Goal: Task Accomplishment & Management: Manage account settings

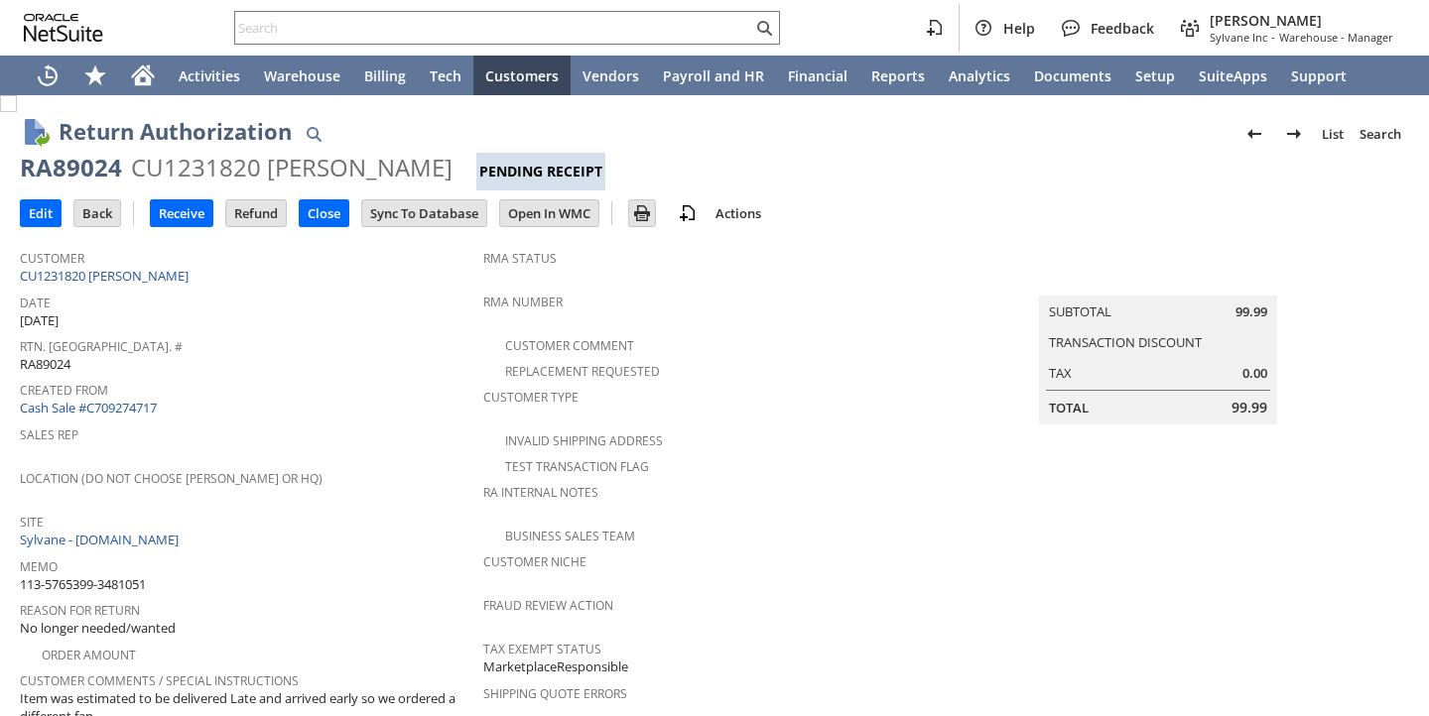
click at [412, 368] on td "Rtn. Auth. # RA89024" at bounding box center [251, 354] width 463 height 44
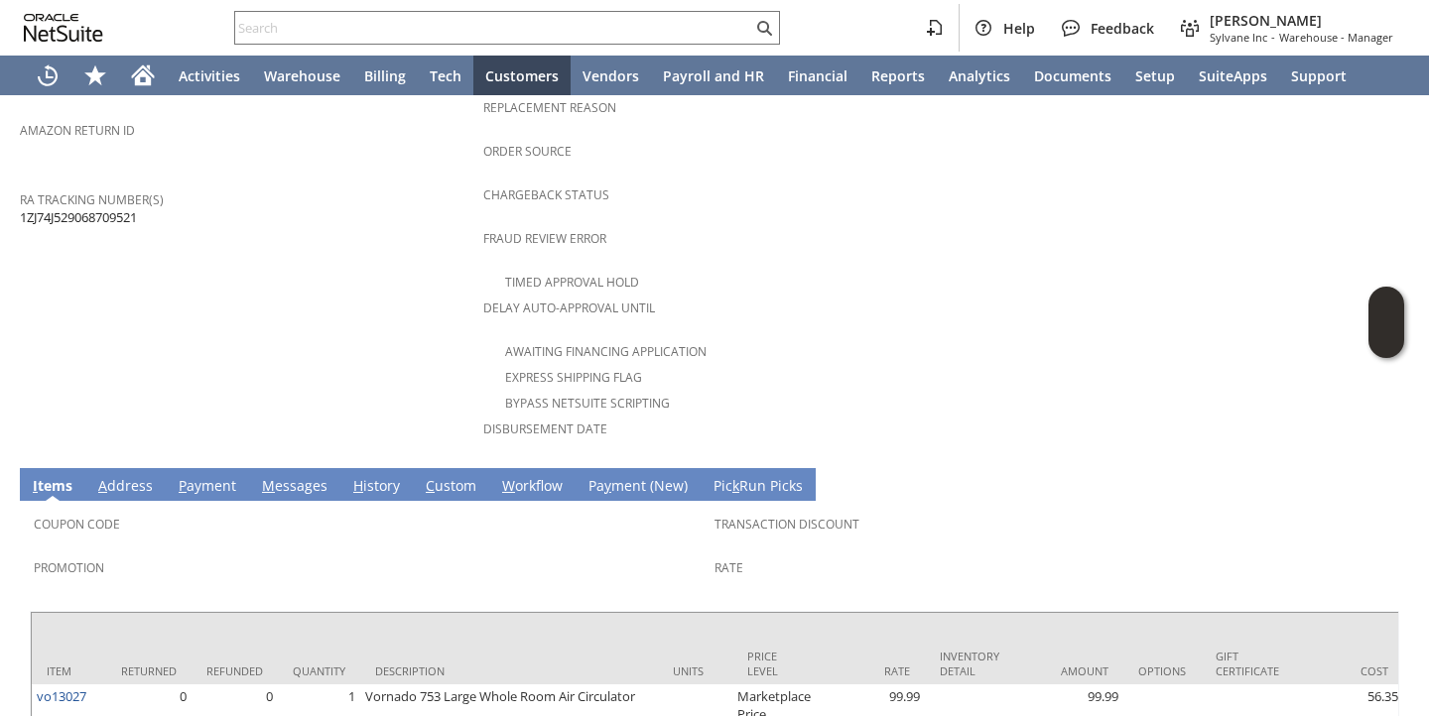
scroll to position [857, 0]
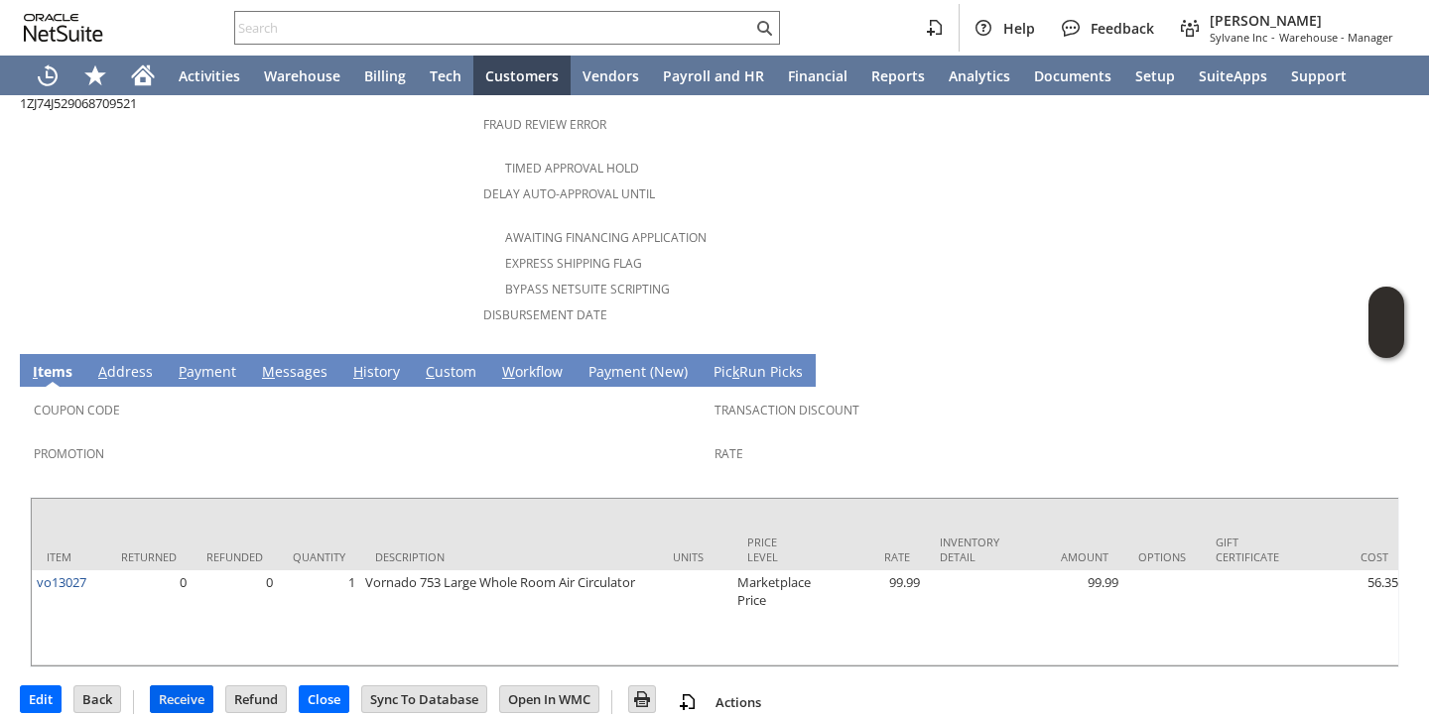
click at [175, 687] on input "Receive" at bounding box center [182, 700] width 62 height 26
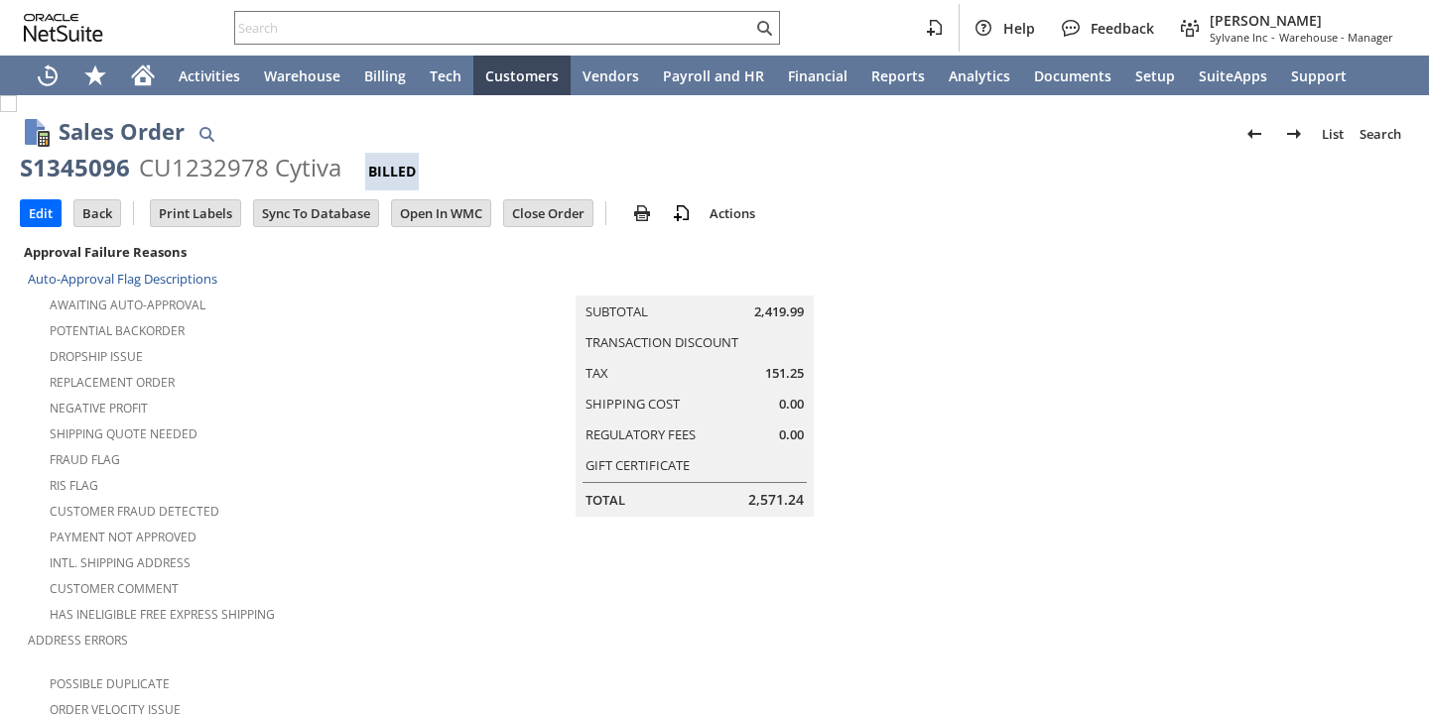
scroll to position [1311, 0]
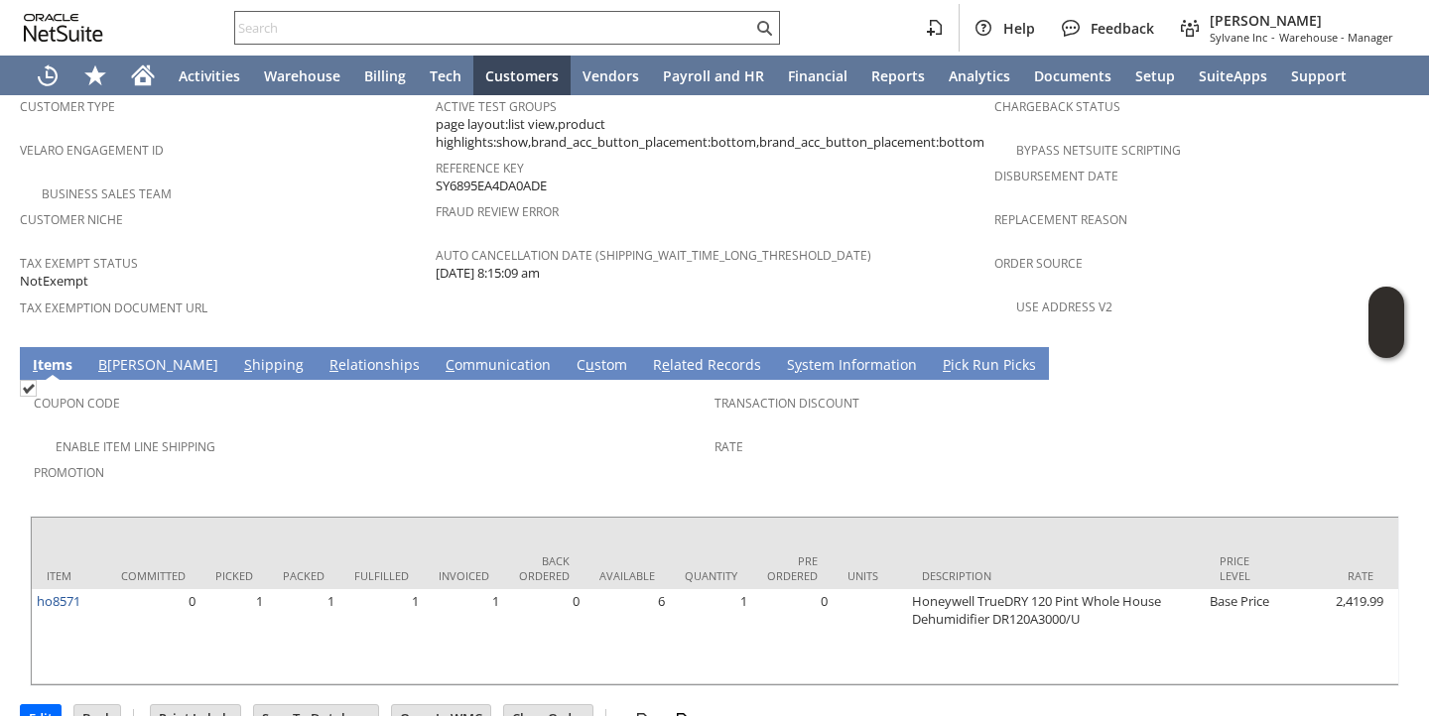
click at [547, 37] on input "text" at bounding box center [493, 28] width 517 height 24
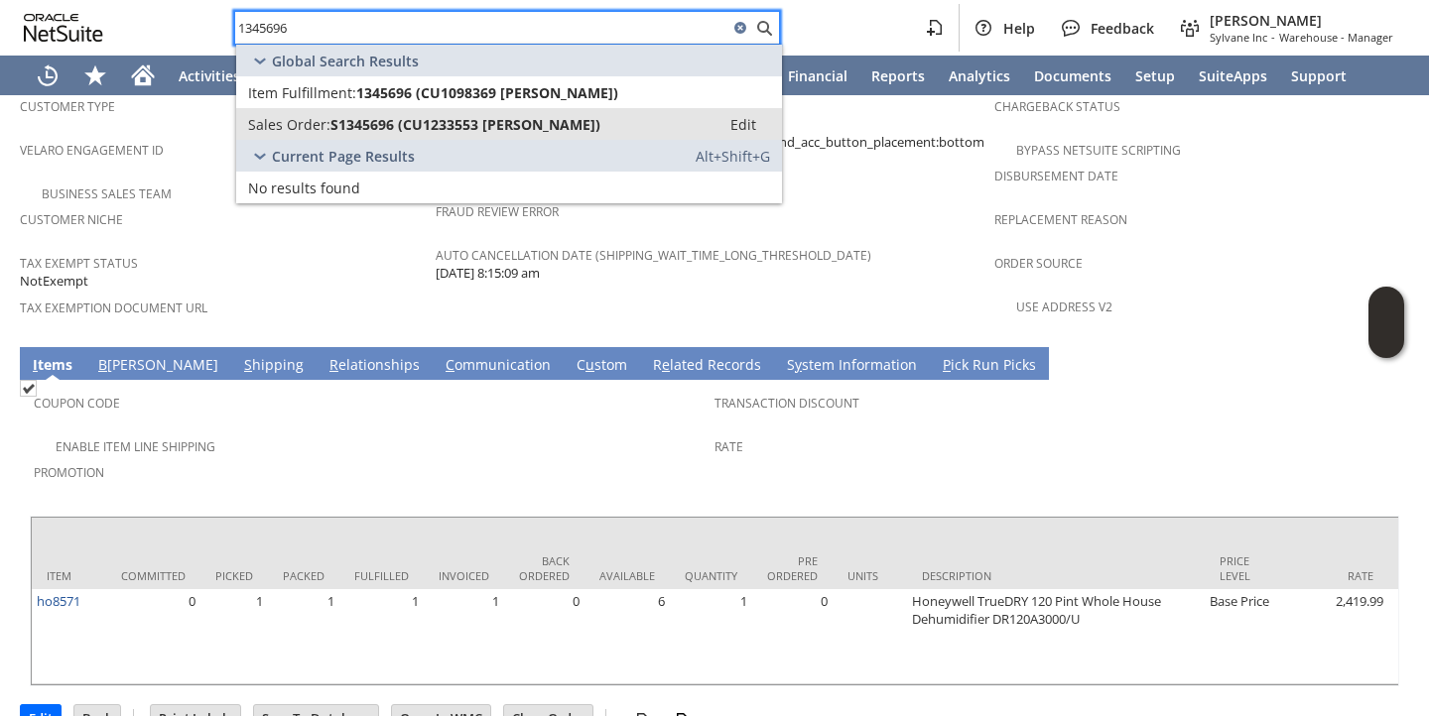
type input "1345696"
click at [486, 121] on span "S1345696 (CU1233553 Carl Chaagnon)" at bounding box center [465, 124] width 270 height 19
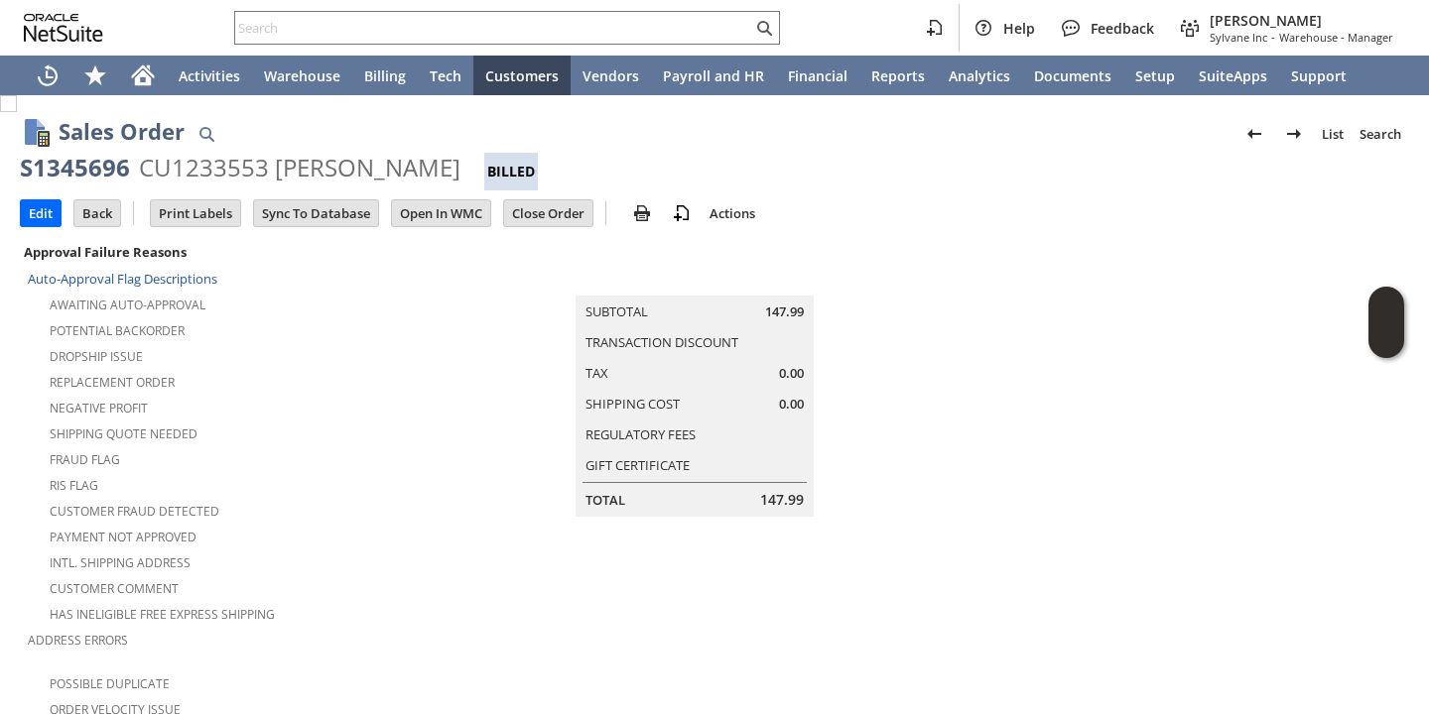
click at [464, 356] on div "Dropship Issue" at bounding box center [255, 354] width 455 height 24
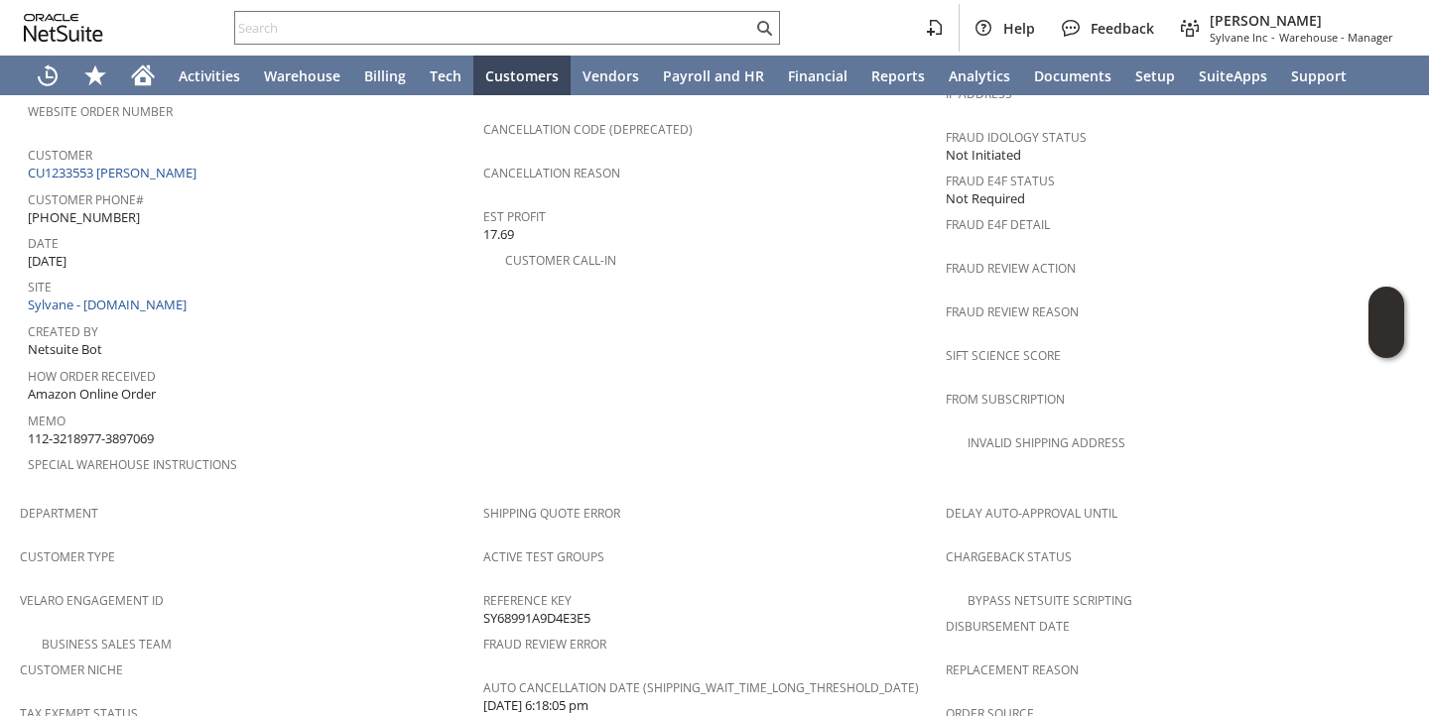
scroll to position [855, 0]
click at [158, 169] on link "CU1233553 Carl Chaagnon" at bounding box center [115, 178] width 174 height 18
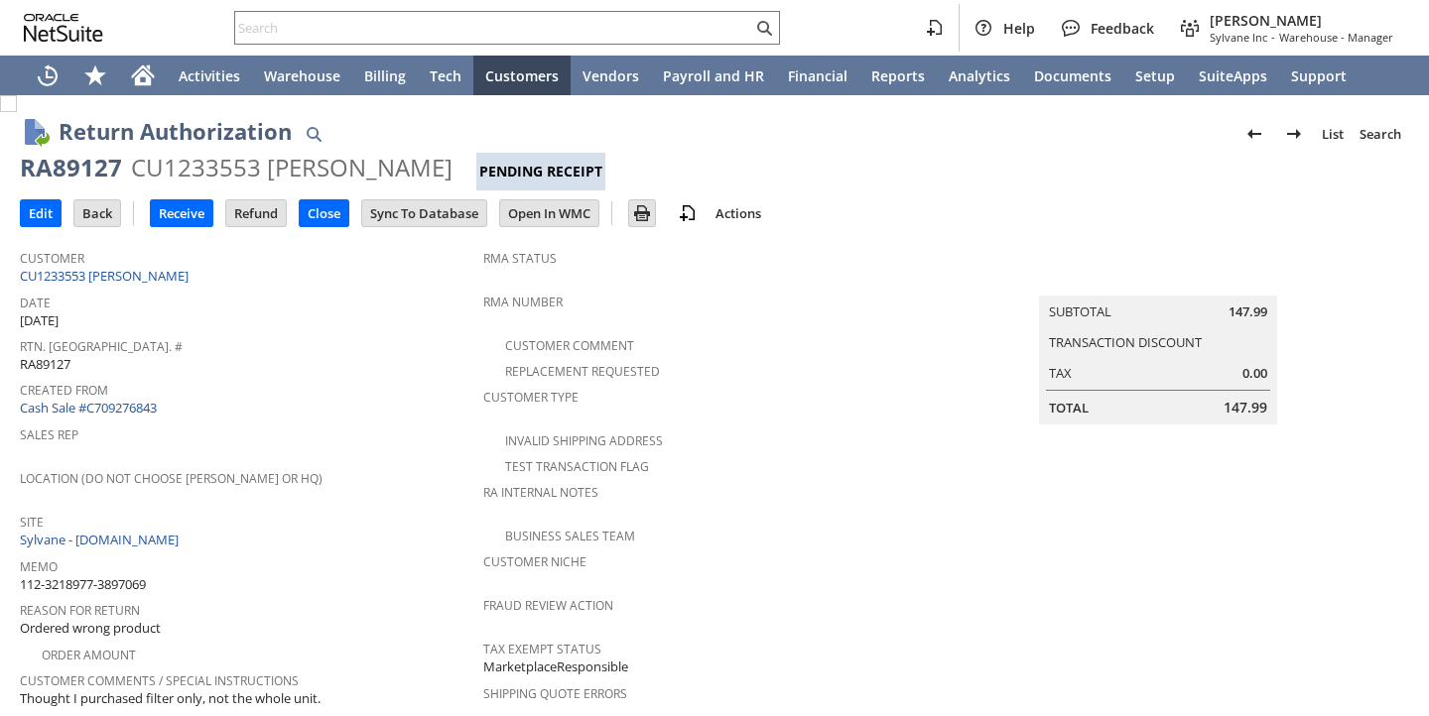
click at [441, 354] on div "Rtn. Auth. # RA89127" at bounding box center [246, 353] width 453 height 42
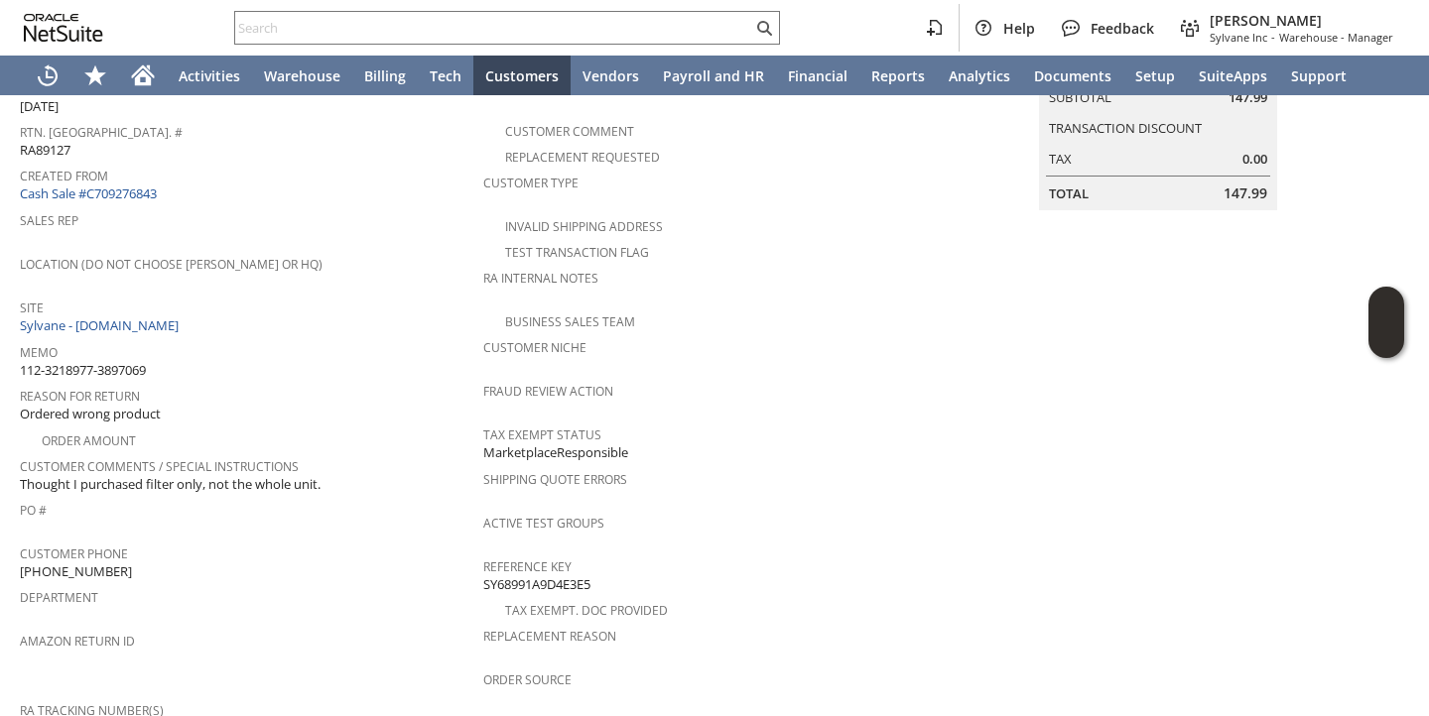
scroll to position [857, 0]
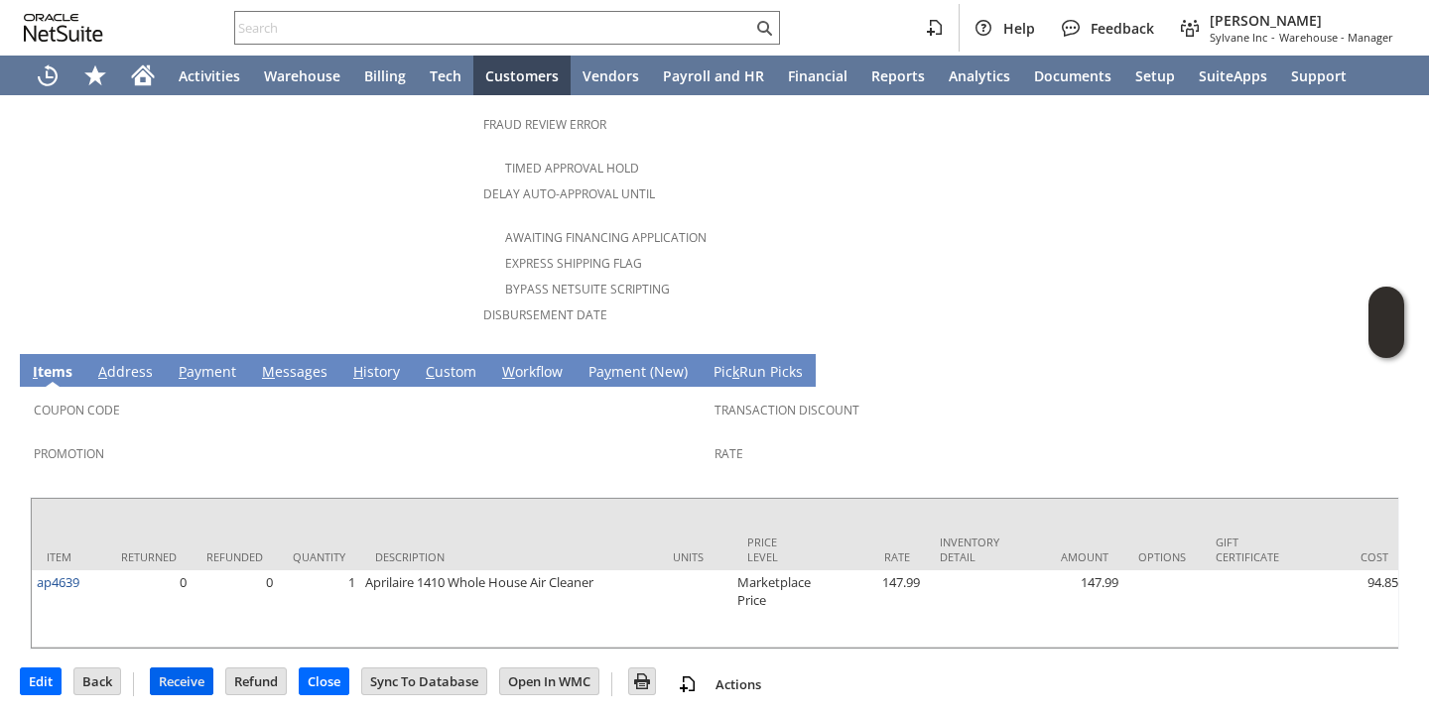
click at [187, 670] on input "Receive" at bounding box center [182, 682] width 62 height 26
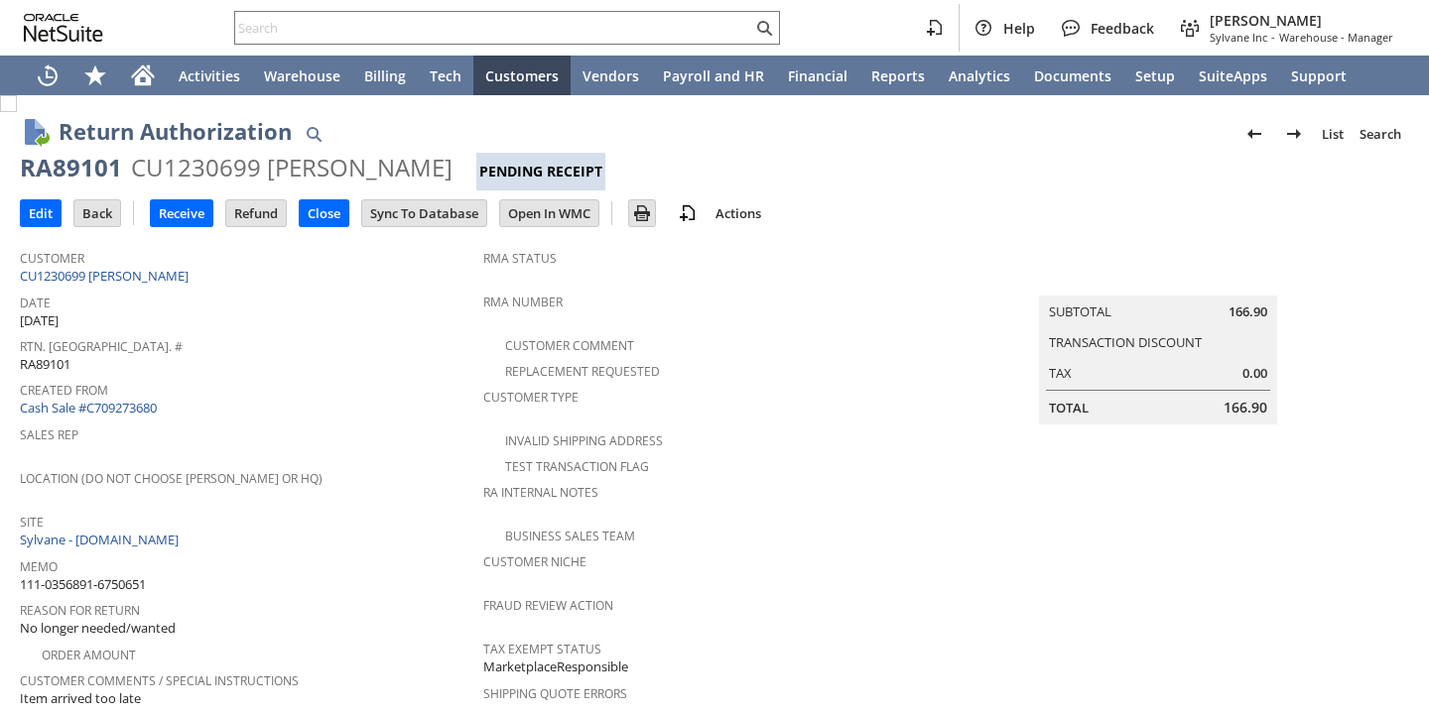
click at [393, 386] on span "Created From" at bounding box center [246, 387] width 453 height 23
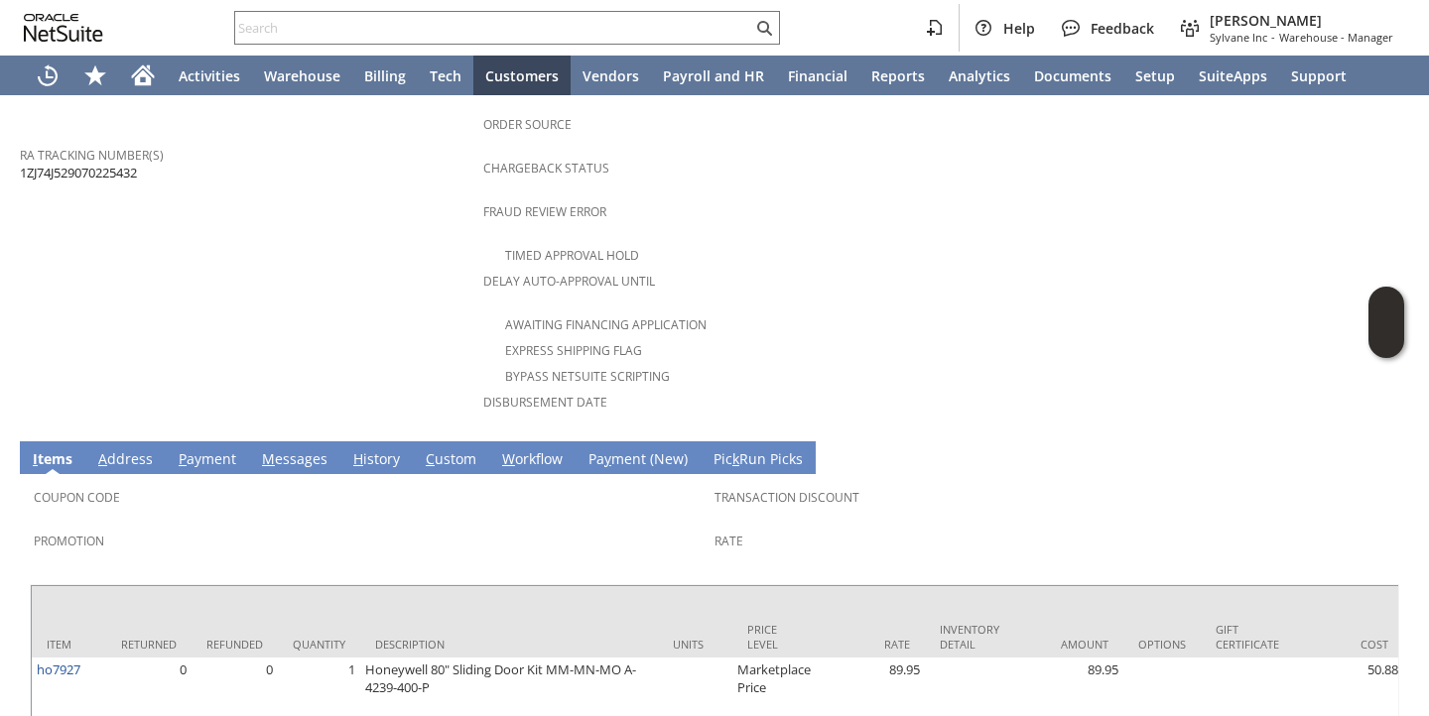
scroll to position [1024, 0]
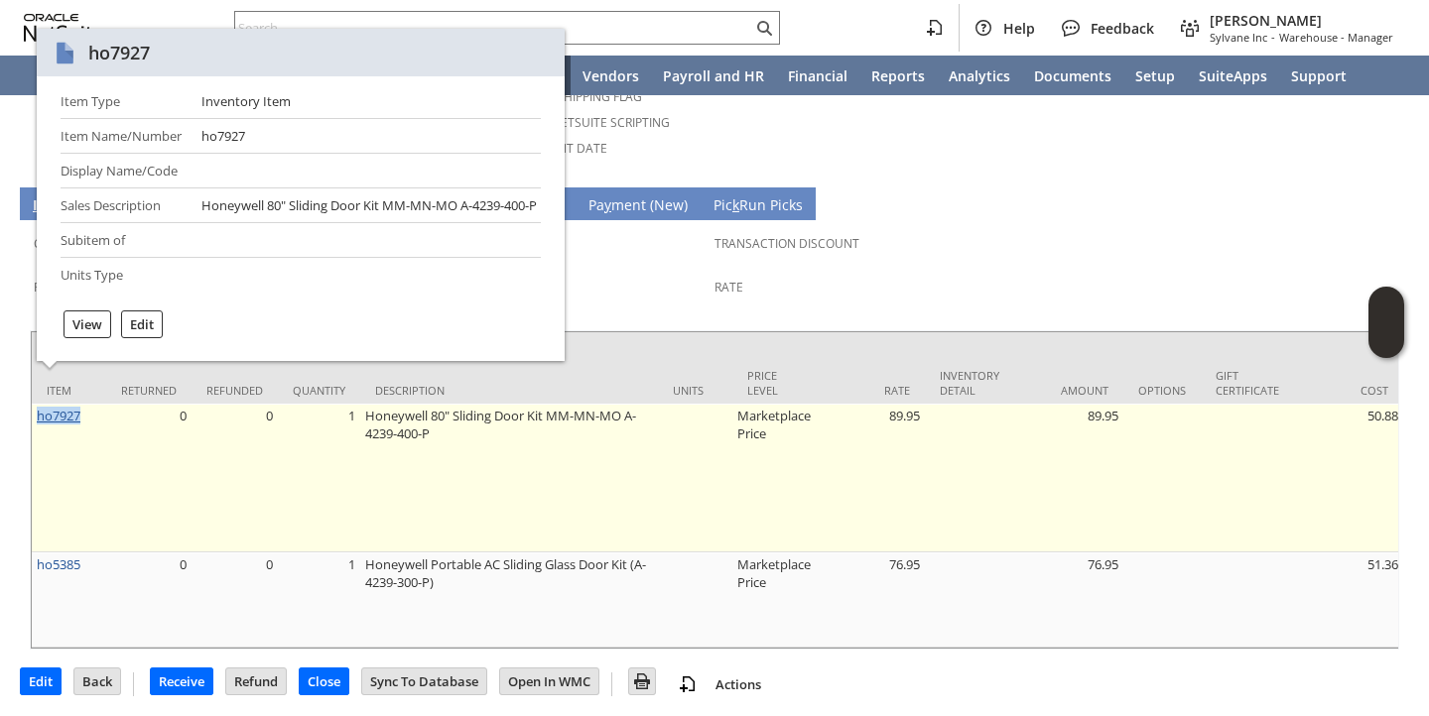
copy link "ho7927"
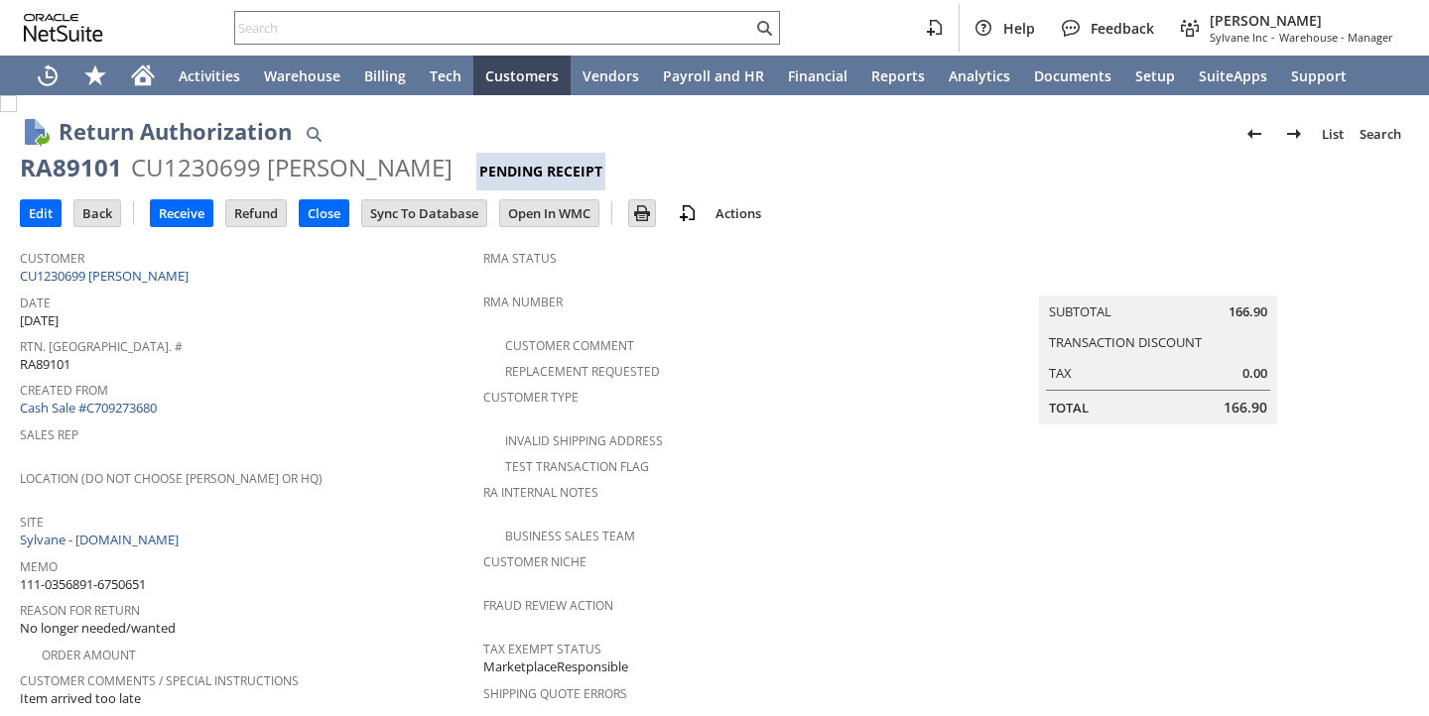
scroll to position [1024, 0]
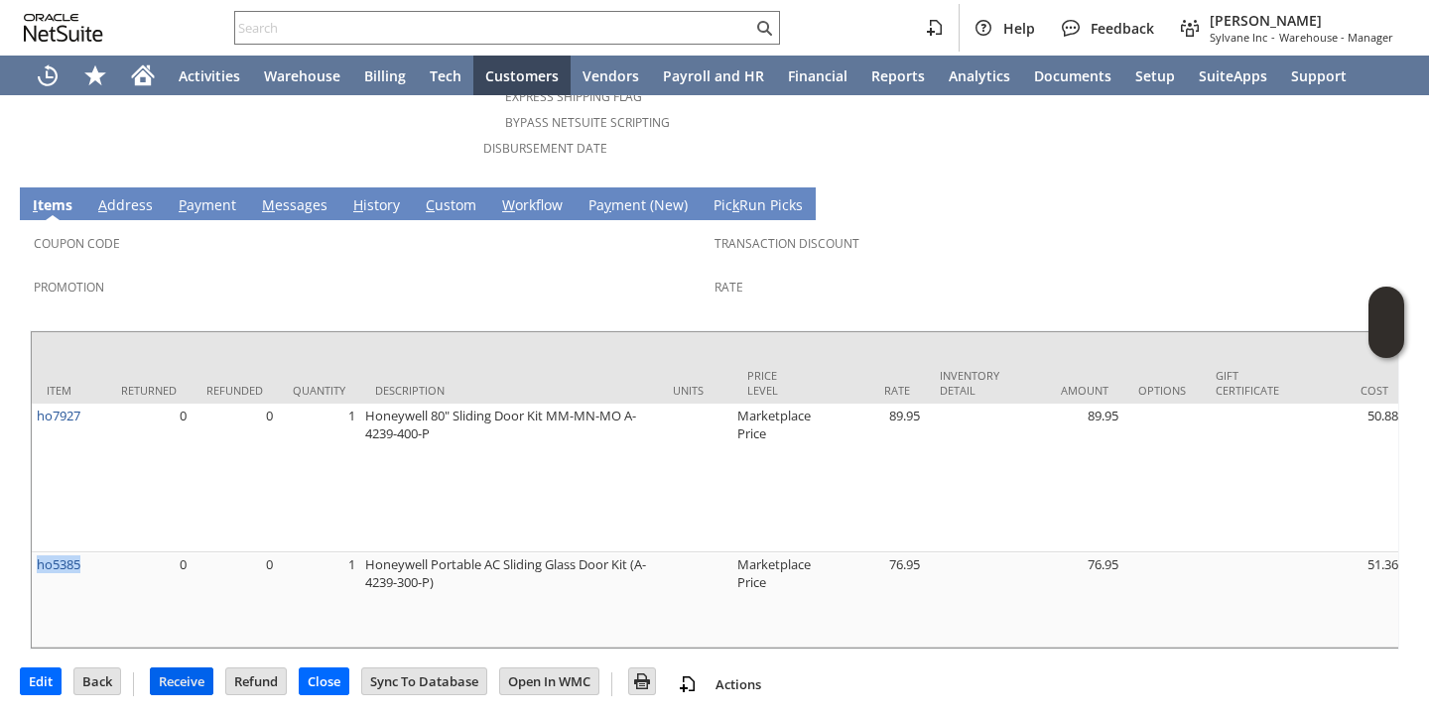
click at [197, 677] on input "Receive" at bounding box center [182, 682] width 62 height 26
